Goal: Task Accomplishment & Management: Use online tool/utility

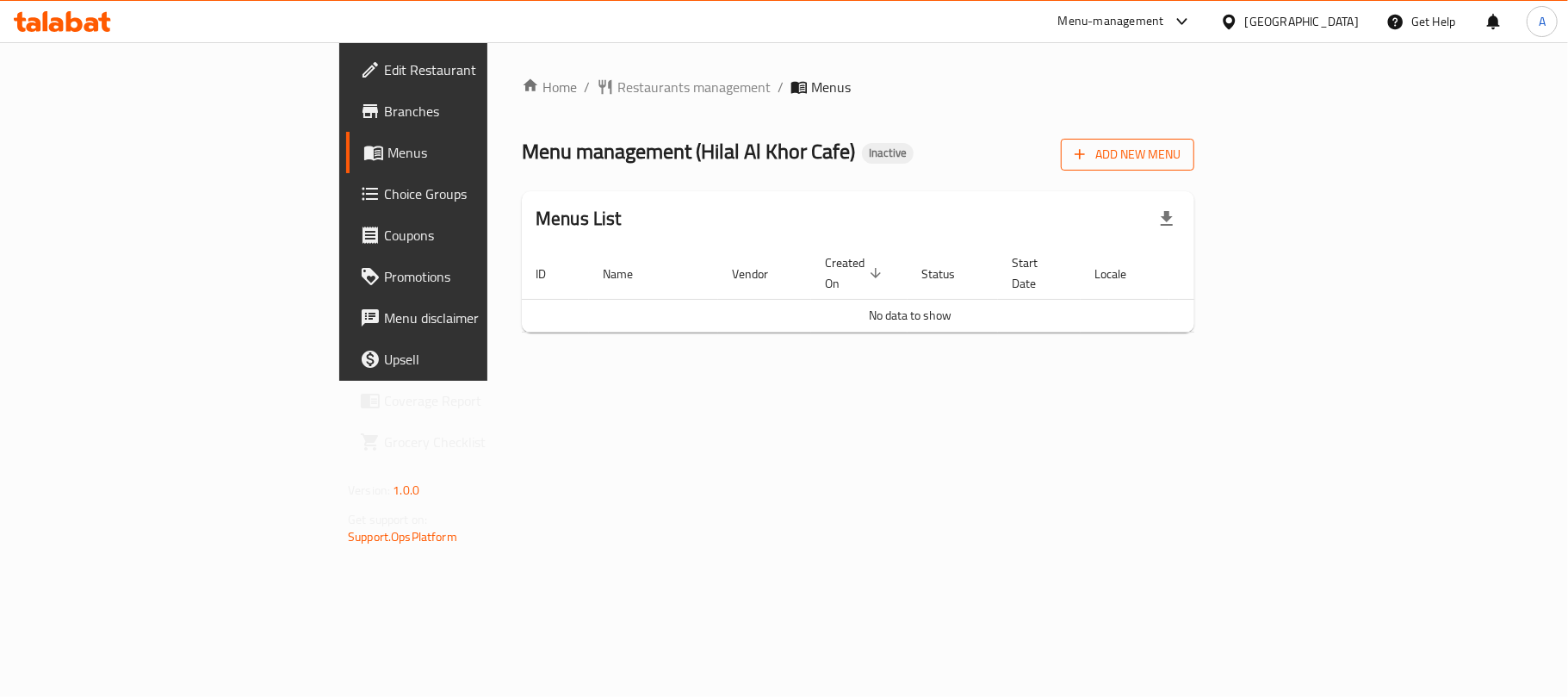
click at [1181, 160] on span "Add New Menu" at bounding box center [1127, 154] width 106 height 22
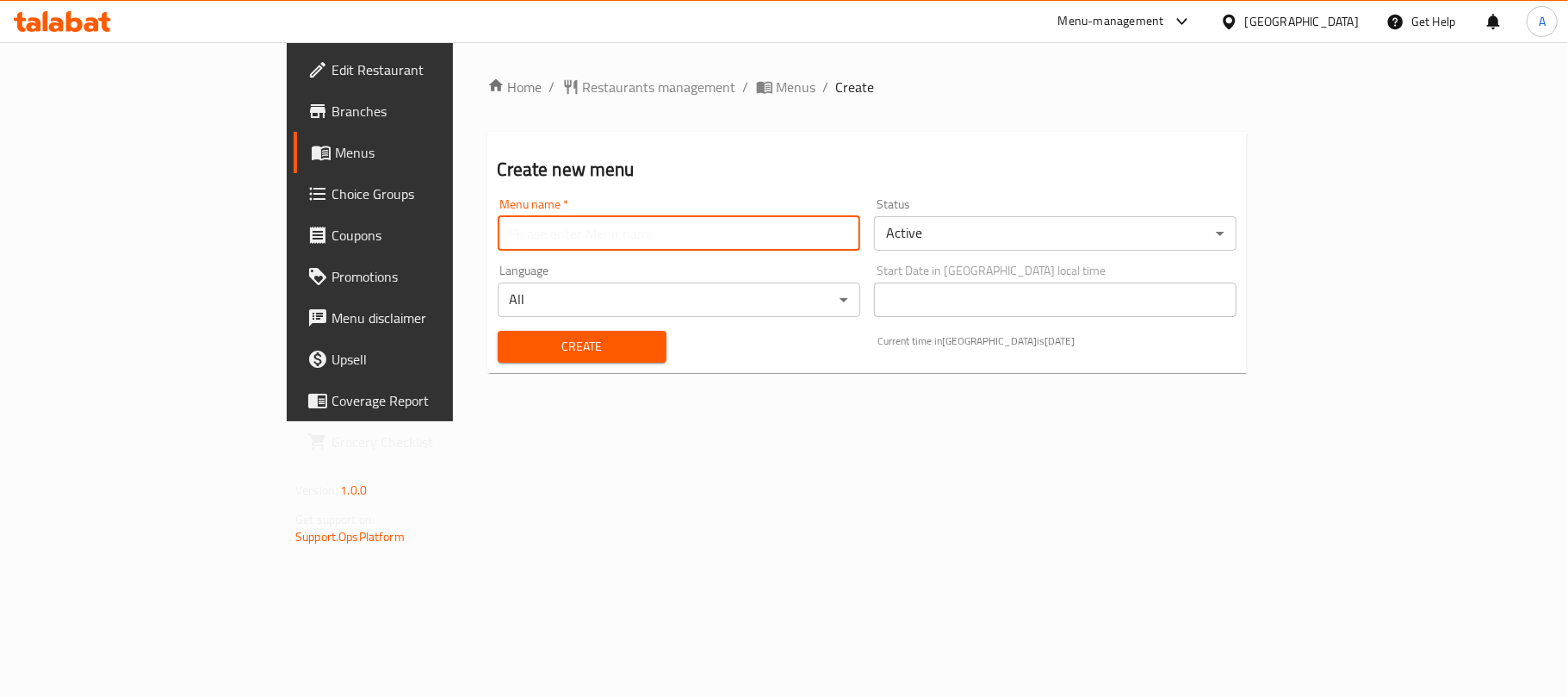
drag, startPoint x: 524, startPoint y: 236, endPoint x: 508, endPoint y: 245, distance: 18.4
click at [524, 236] on input "text" at bounding box center [678, 233] width 362 height 34
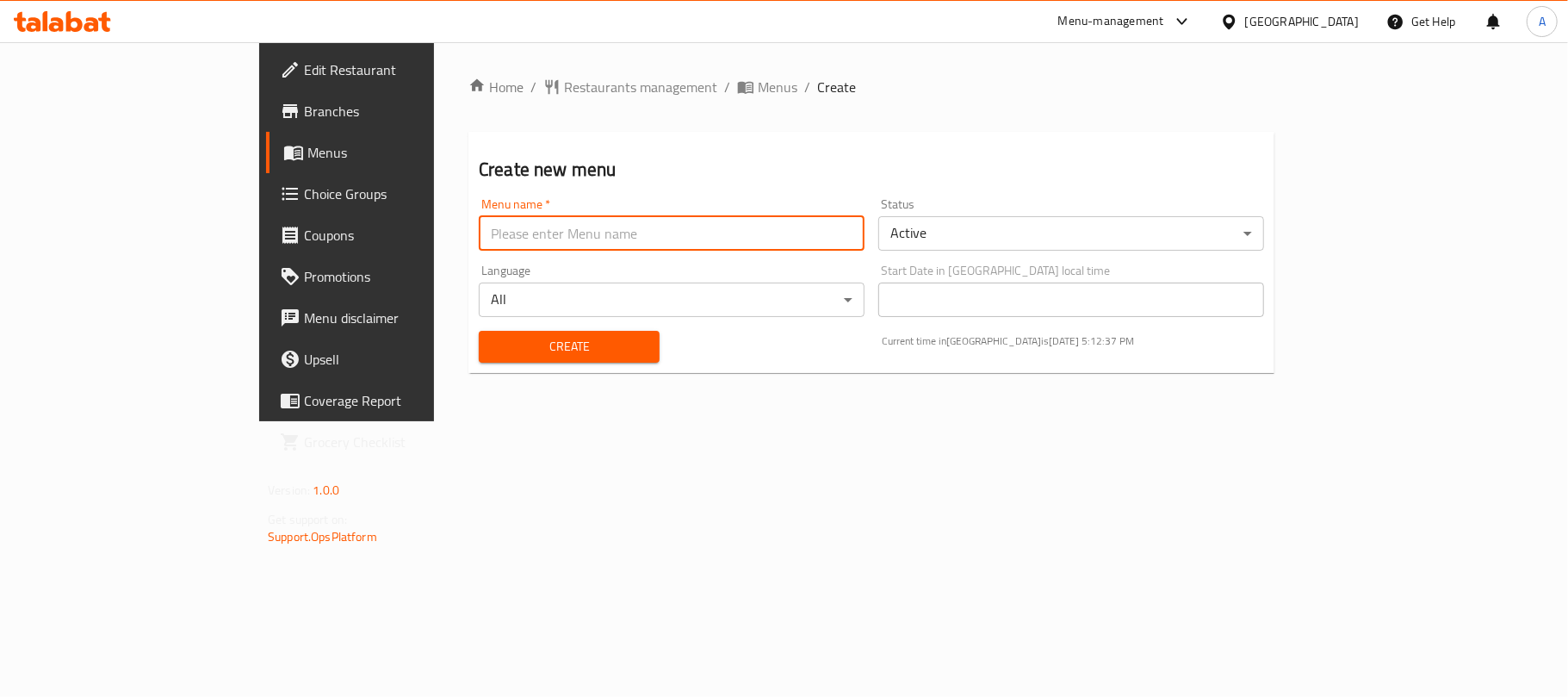
type input "Neww"
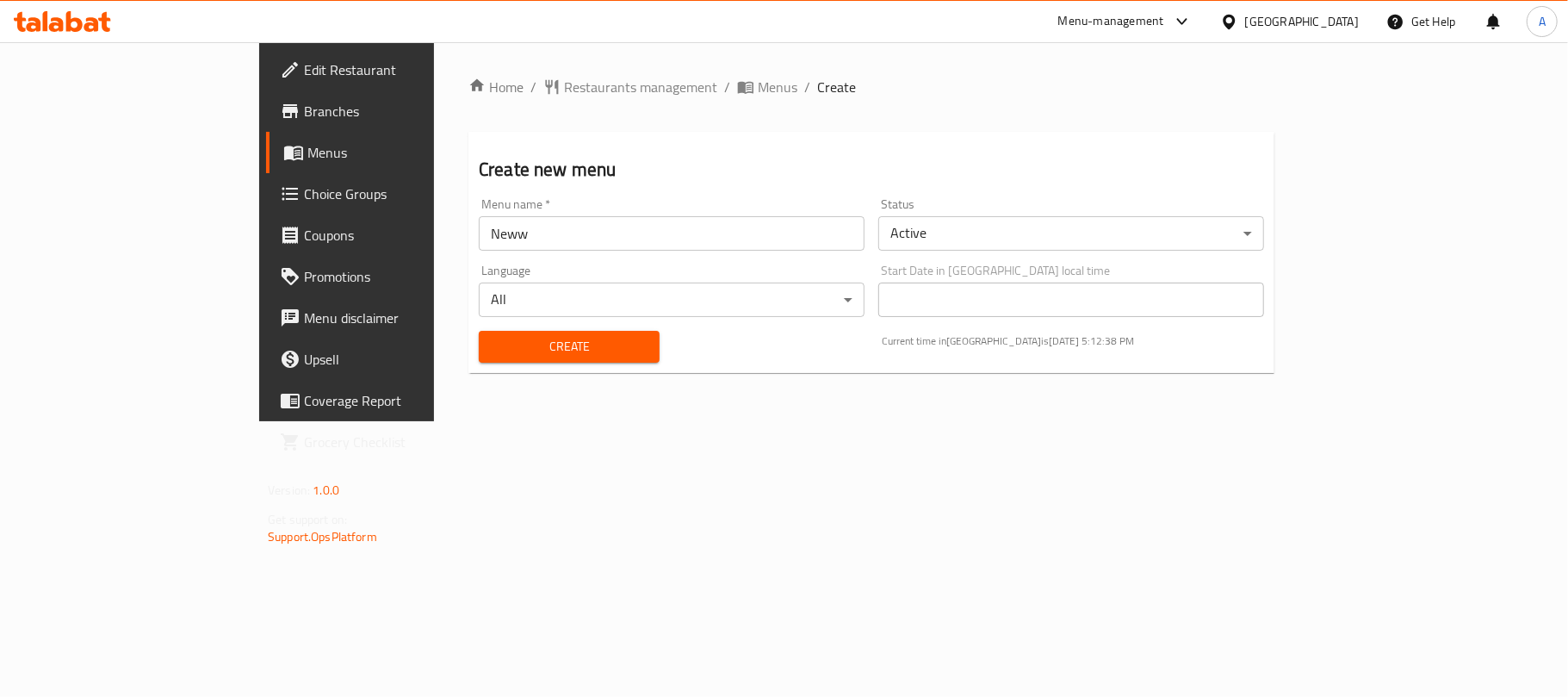
click at [468, 368] on div "Create" at bounding box center [569, 347] width 201 height 53
click at [511, 367] on div "Create" at bounding box center [569, 347] width 201 height 53
click at [521, 357] on button "Create" at bounding box center [569, 346] width 181 height 32
click at [479, 244] on input "text" at bounding box center [671, 233] width 386 height 34
type input "Neww"
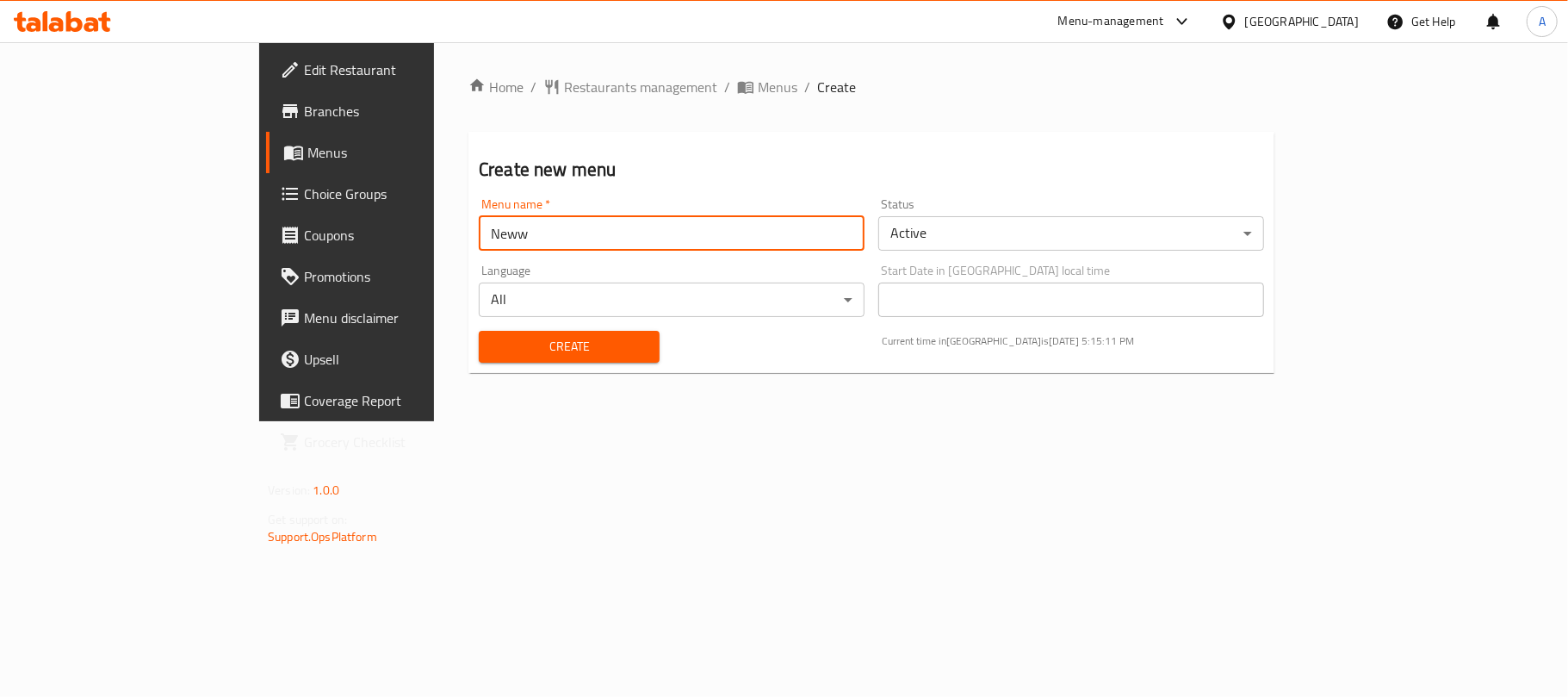
click at [493, 348] on span "Create" at bounding box center [569, 347] width 153 height 22
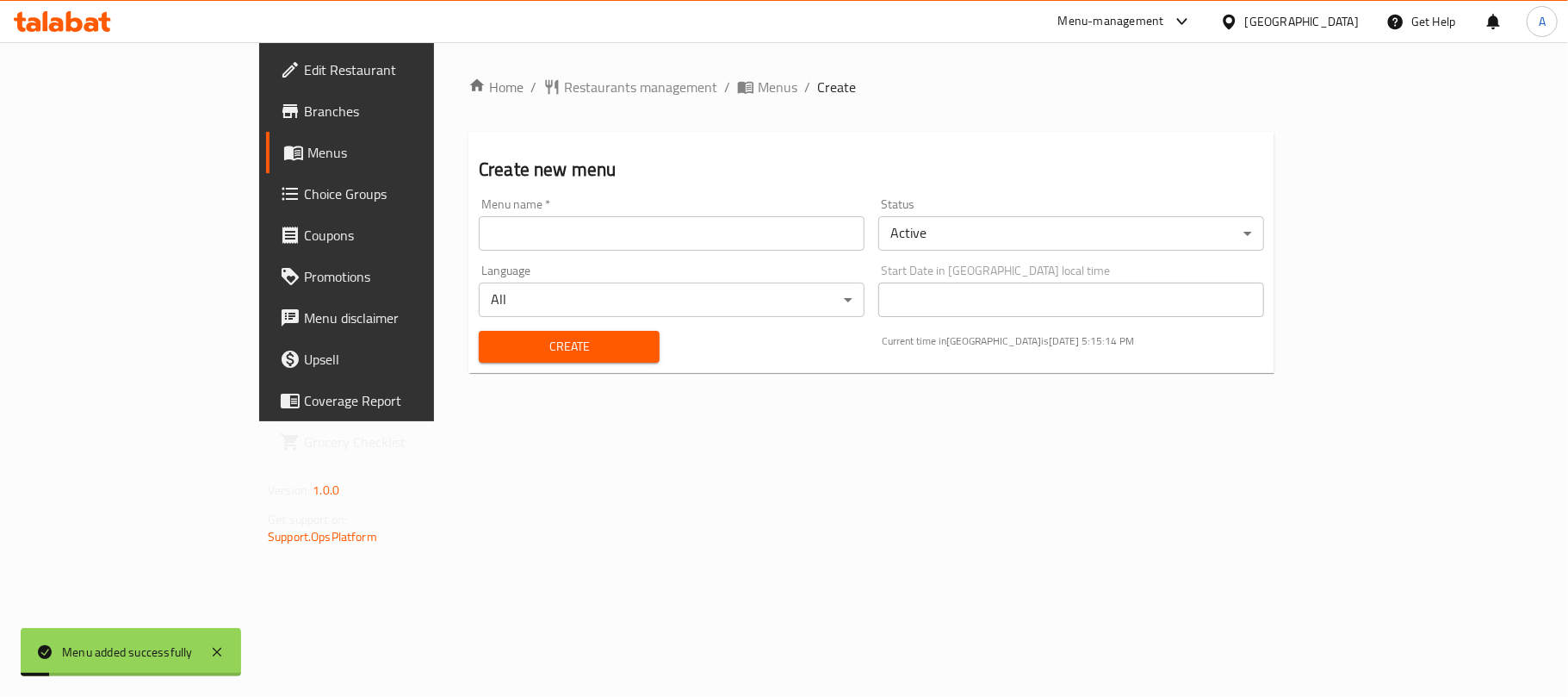
click at [308, 149] on span "Menus" at bounding box center [407, 152] width 200 height 21
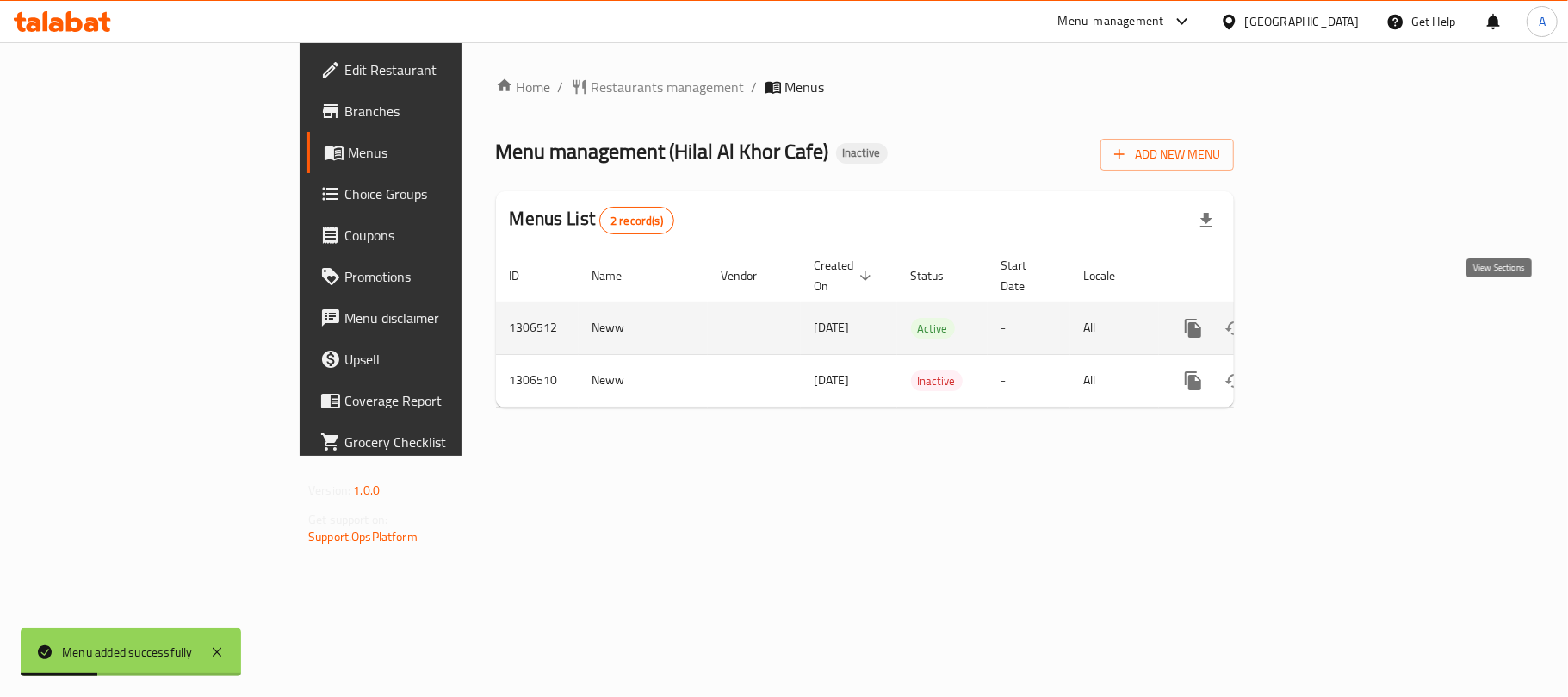
click at [1328, 318] on icon "enhanced table" at bounding box center [1317, 328] width 21 height 21
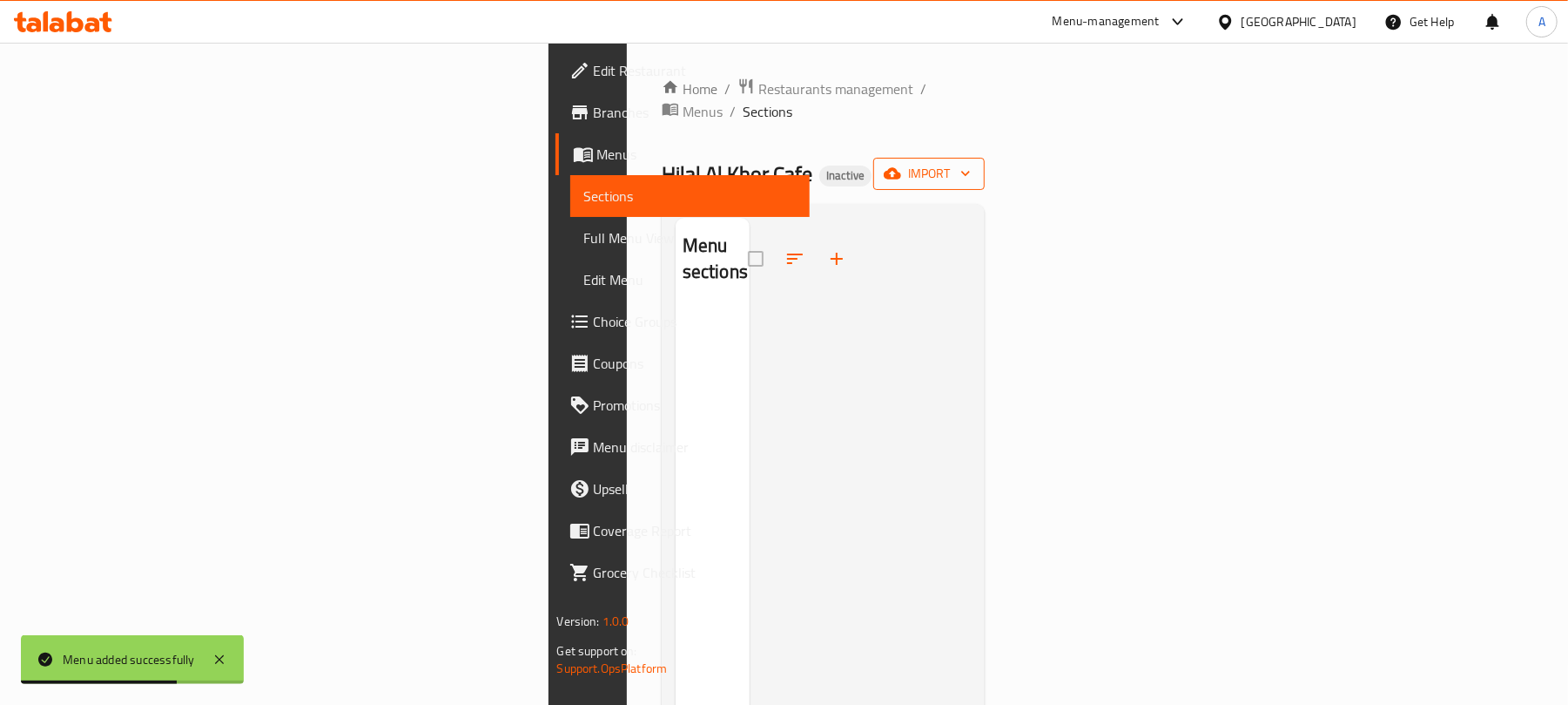
click at [971, 162] on span "import" at bounding box center [929, 173] width 83 height 22
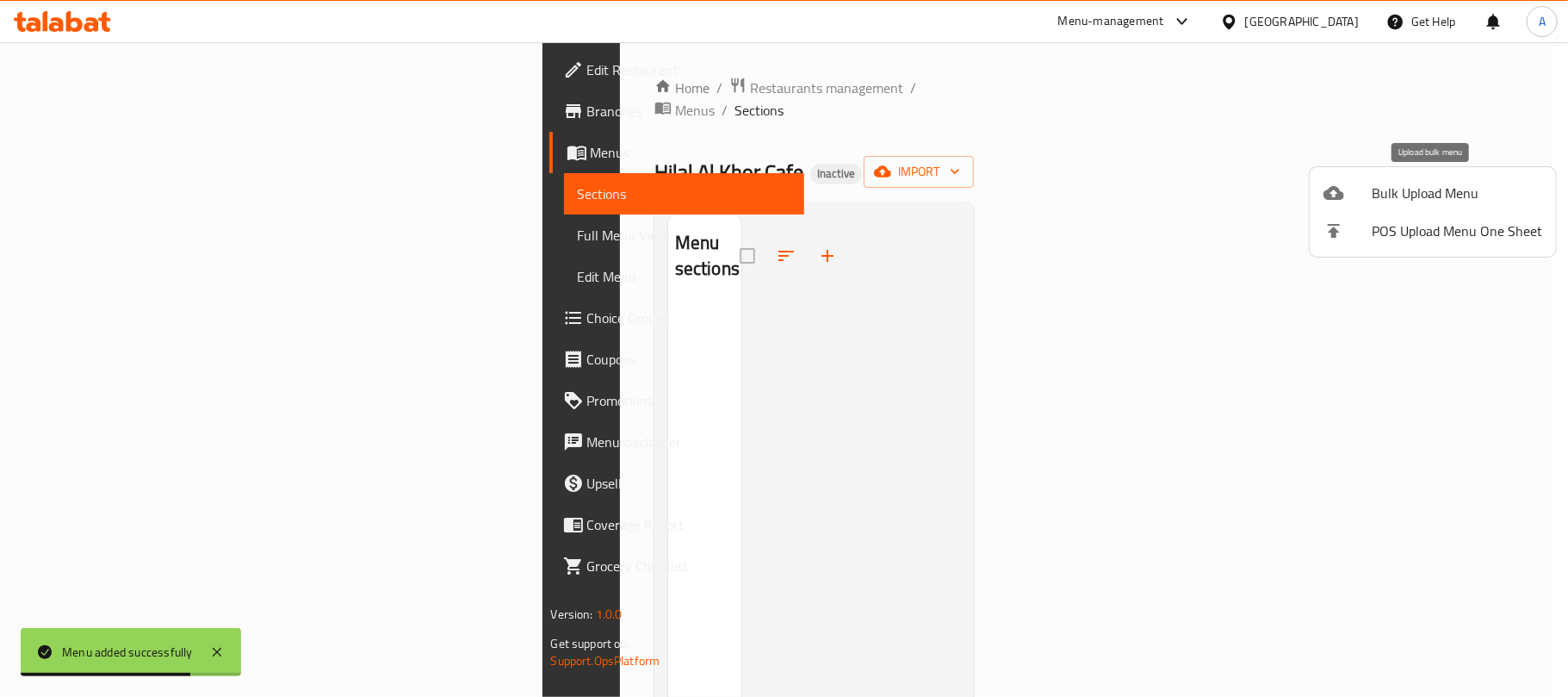
click at [1327, 187] on icon at bounding box center [1333, 192] width 21 height 21
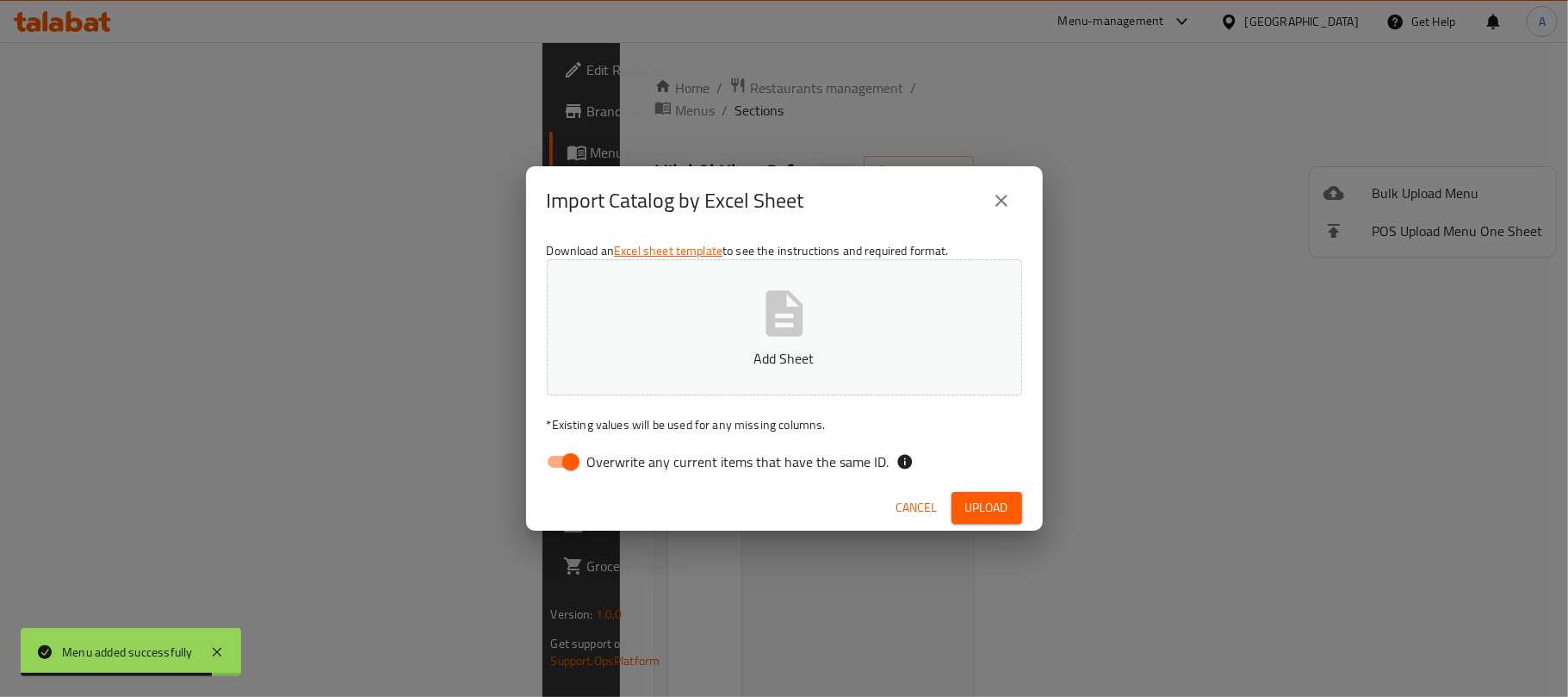
click at [616, 476] on label "Overwrite any current items that have the same ID." at bounding box center [713, 462] width 352 height 33
click at [616, 476] on input "Overwrite any current items that have the same ID." at bounding box center [571, 462] width 98 height 33
checkbox input "false"
click at [628, 382] on button "Add Sheet" at bounding box center [785, 328] width 475 height 136
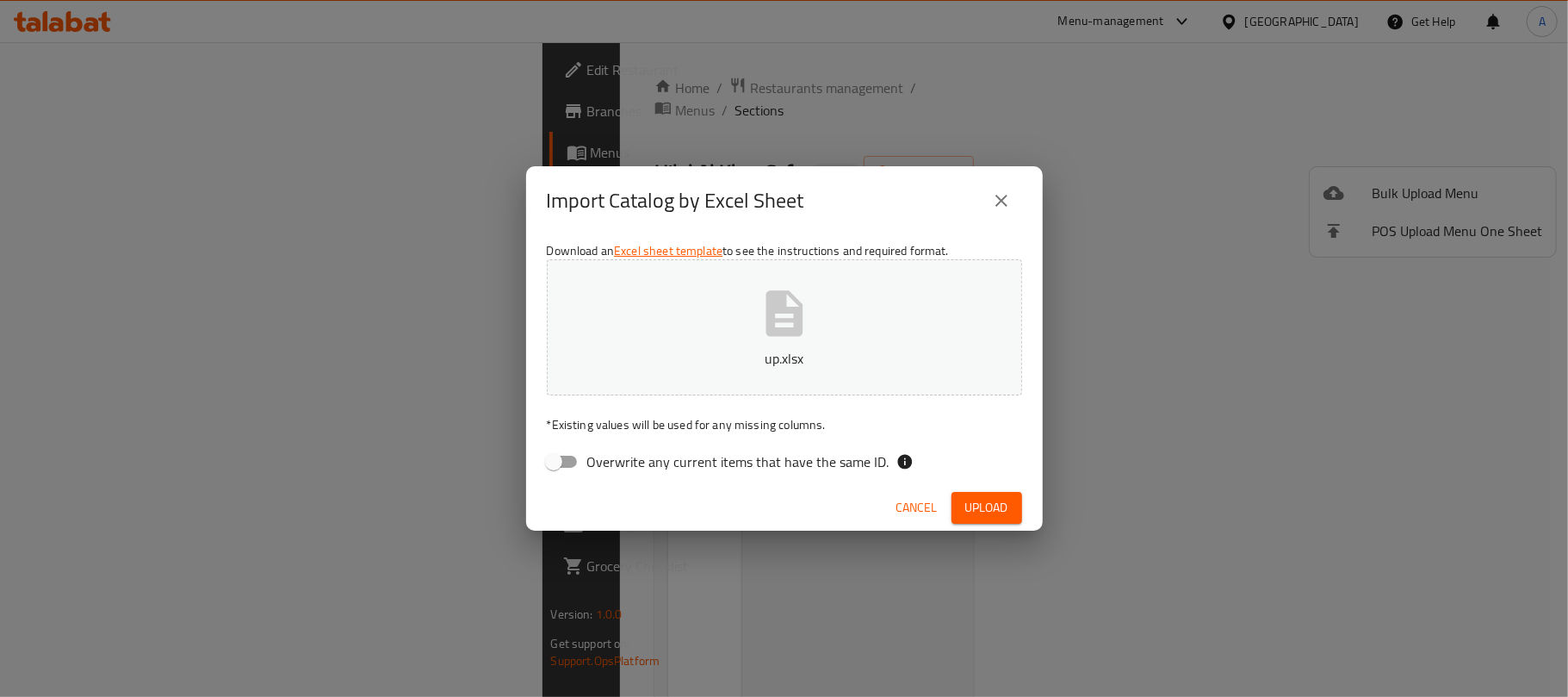
click at [959, 514] on button "Upload" at bounding box center [986, 507] width 71 height 32
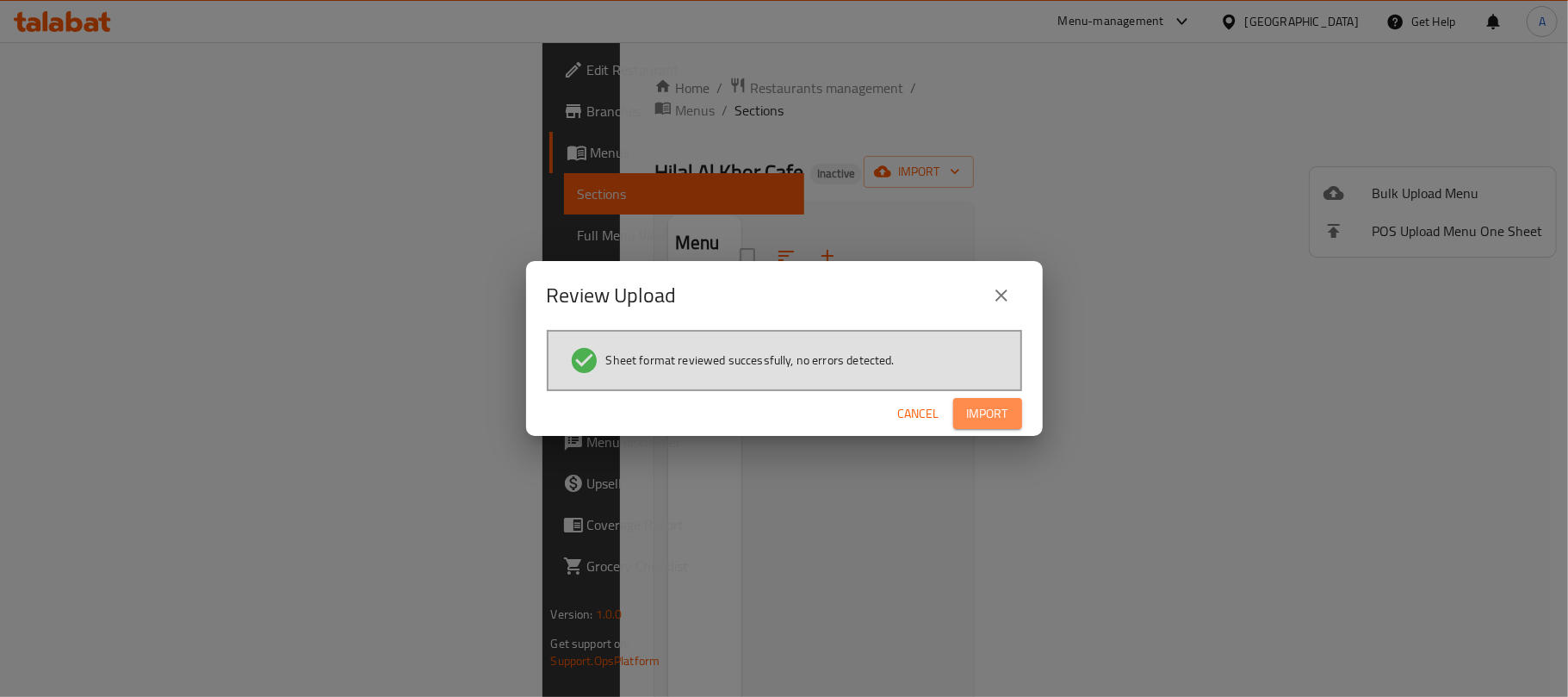
click at [1001, 417] on span "Import" at bounding box center [988, 414] width 42 height 22
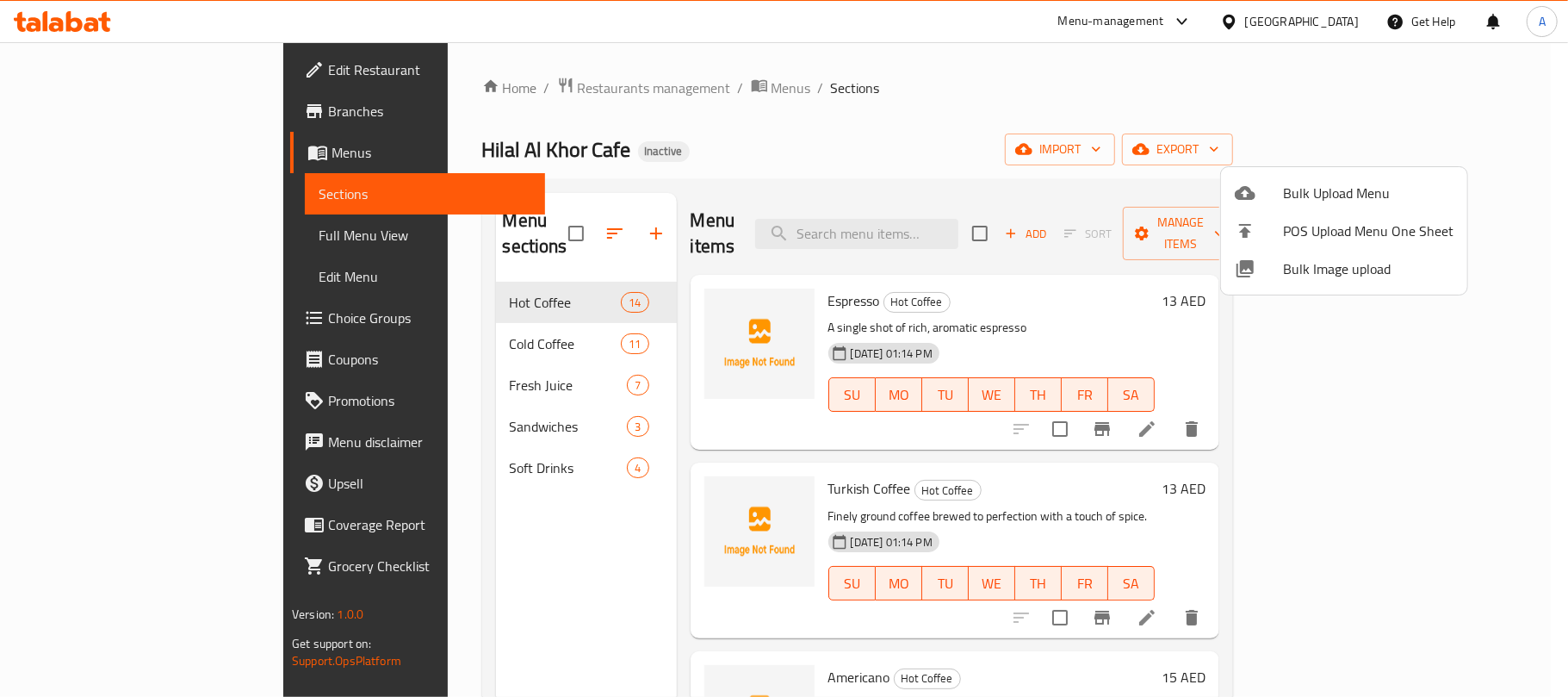
click at [162, 226] on div at bounding box center [784, 348] width 1568 height 697
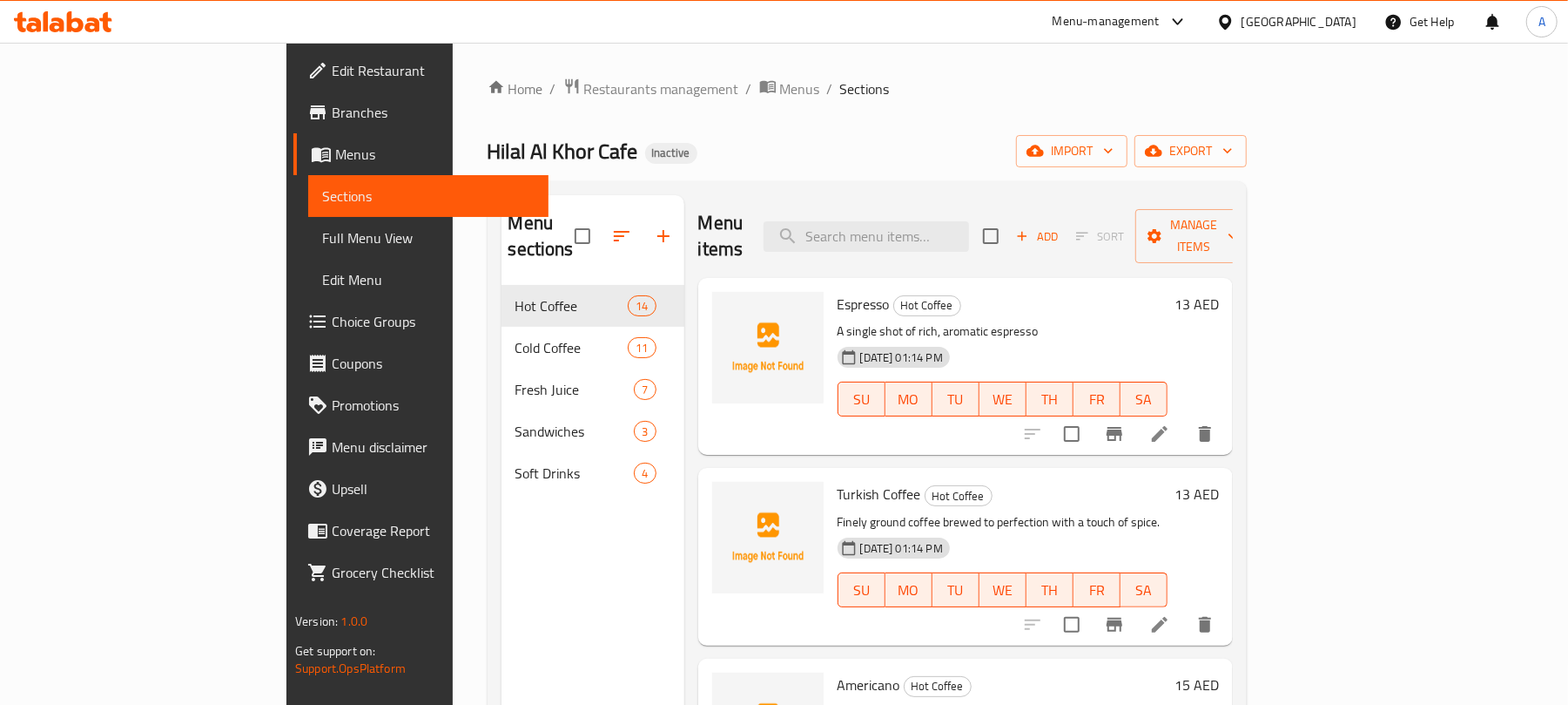
click at [308, 252] on link "Full Menu View" at bounding box center [428, 238] width 240 height 42
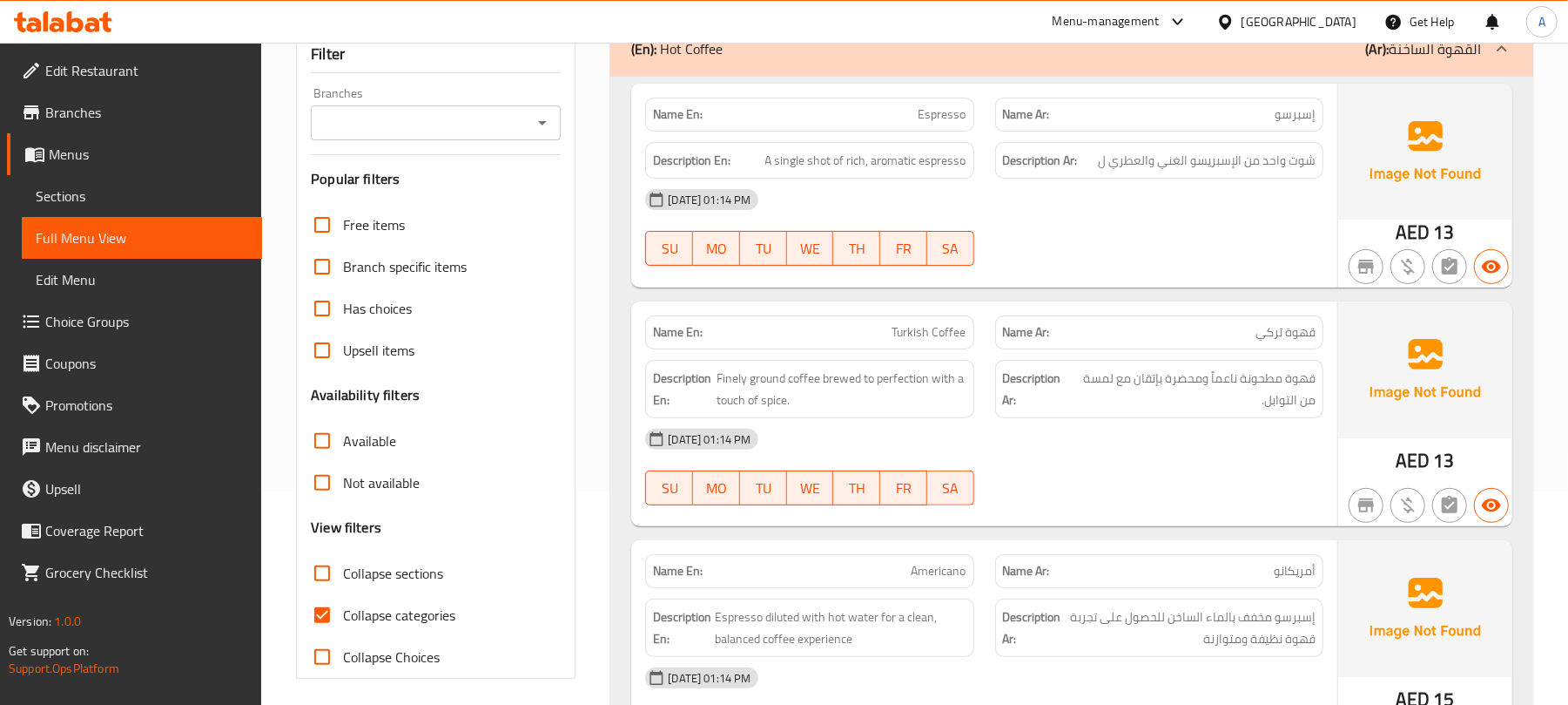
scroll to position [464, 0]
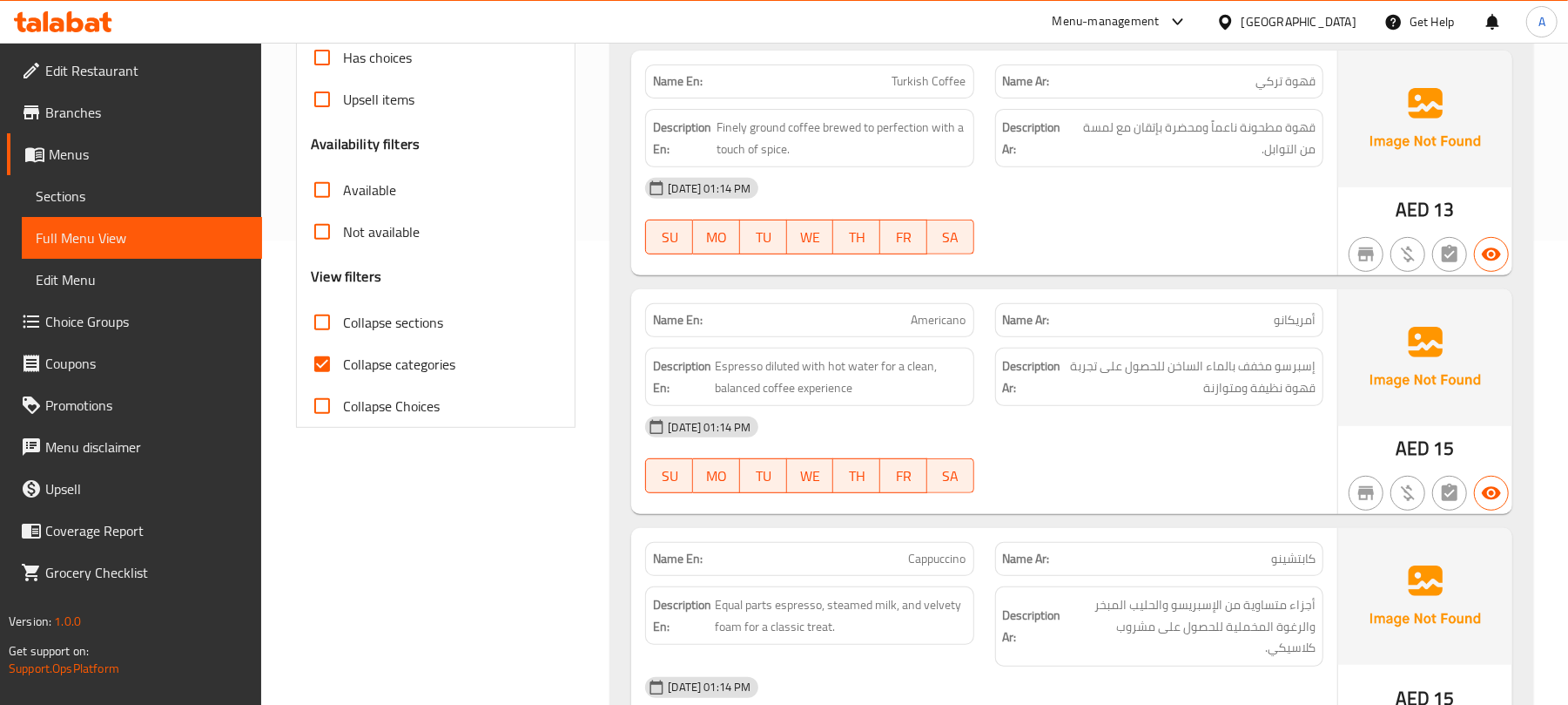
click at [440, 375] on span "Collapse categories" at bounding box center [399, 364] width 112 height 21
click at [343, 376] on input "Collapse categories" at bounding box center [322, 364] width 42 height 42
checkbox input "false"
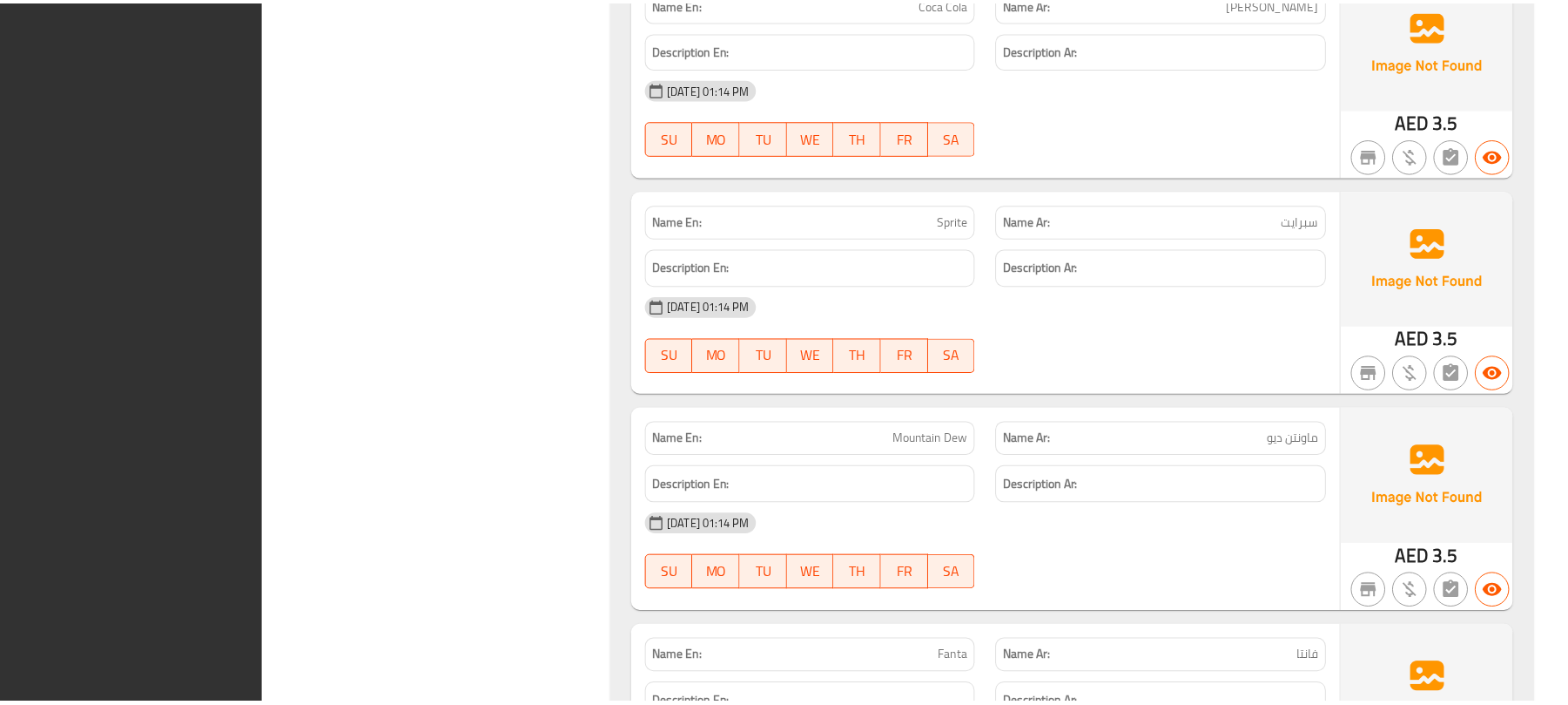
scroll to position [9178, 0]
